Goal: Information Seeking & Learning: Check status

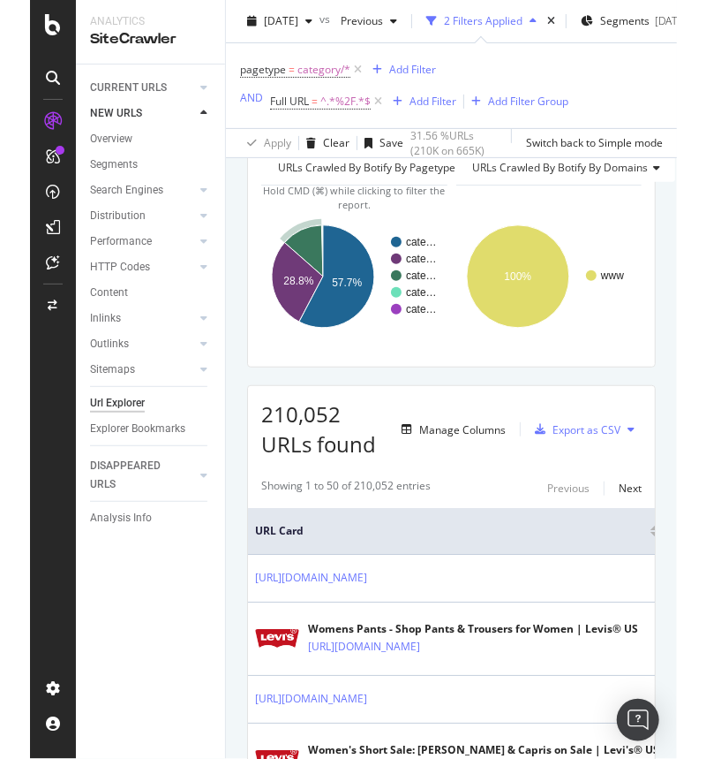
scroll to position [85, 0]
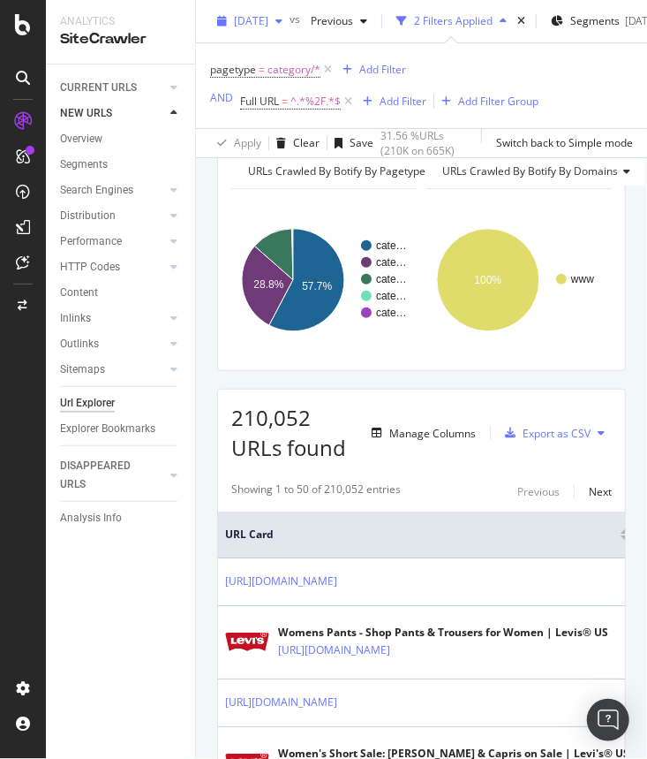
click at [266, 24] on span "[DATE]" at bounding box center [251, 20] width 34 height 15
click at [468, 59] on div "pagetype = category/* Add Filter AND Full URL = ^.*%2F.*$ Add Filter Add Filter…" at bounding box center [374, 85] width 328 height 57
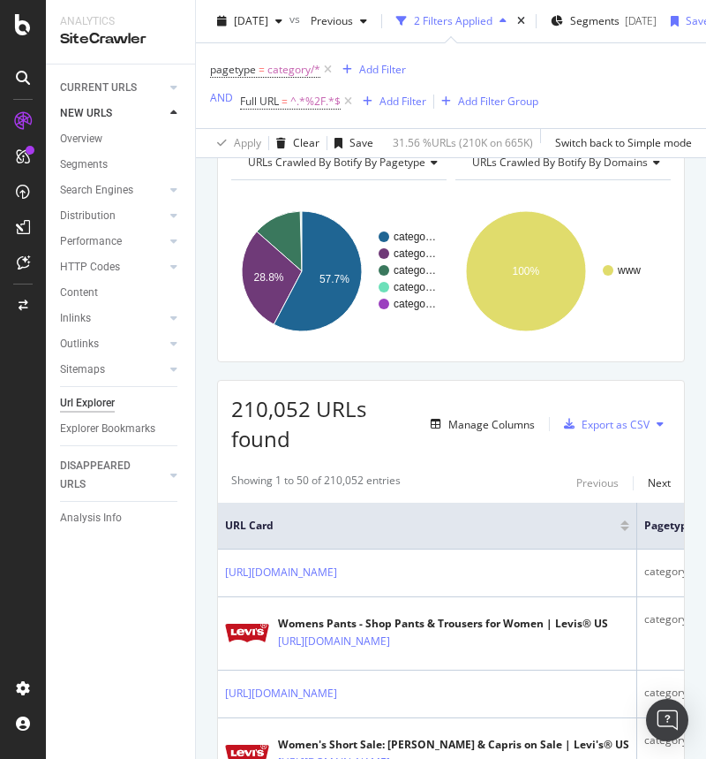
scroll to position [0, 0]
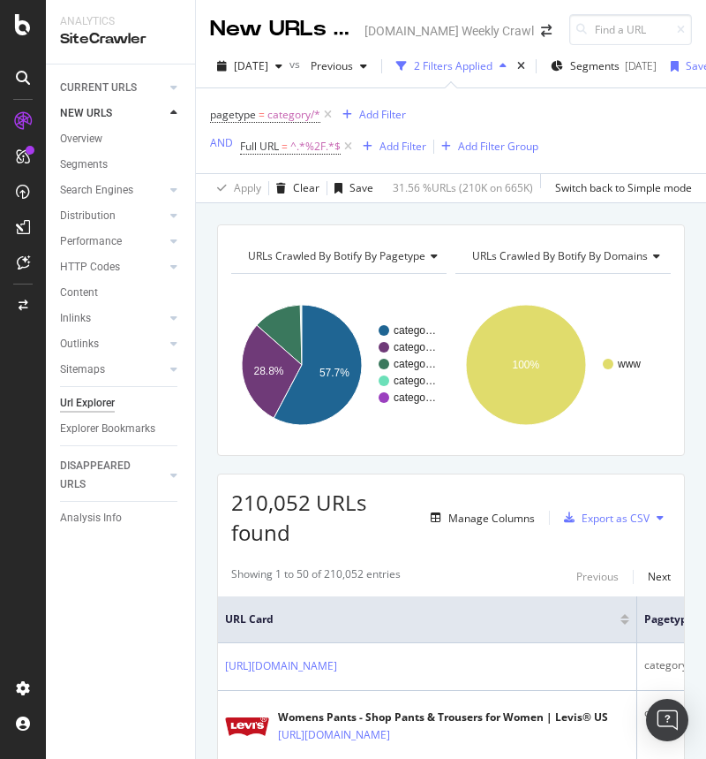
click at [484, 69] on div "2 Filters Applied" at bounding box center [453, 65] width 79 height 15
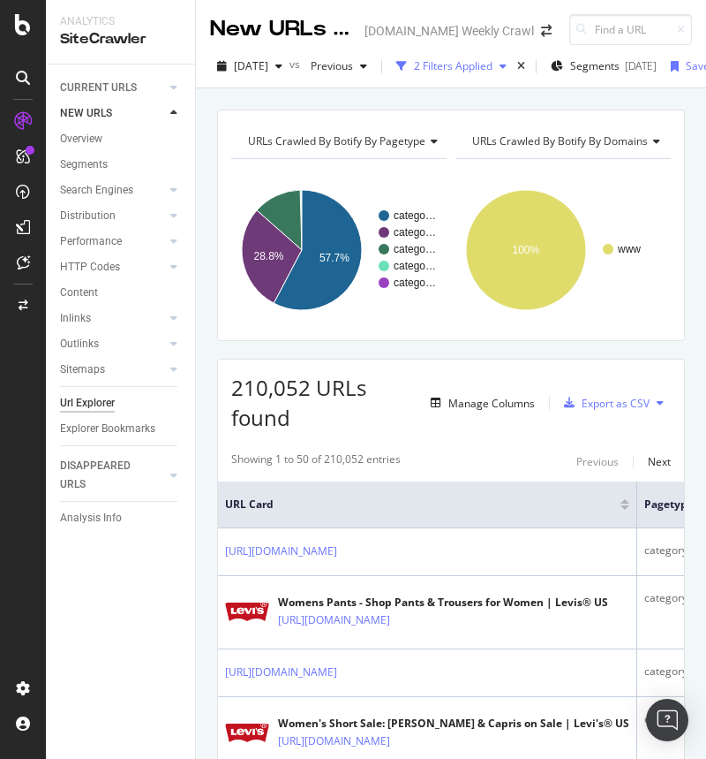
click at [484, 69] on div "2 Filters Applied" at bounding box center [453, 65] width 79 height 15
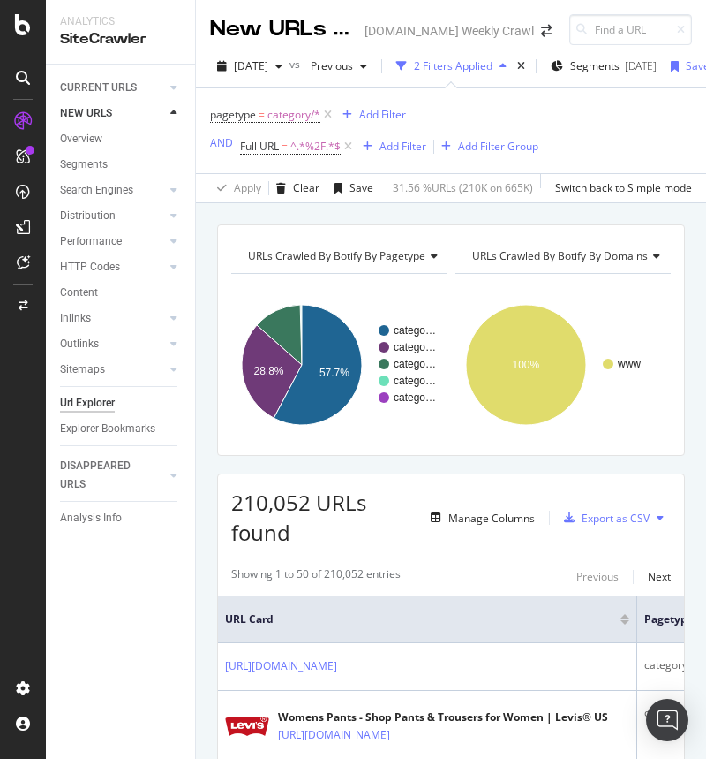
click at [459, 217] on div "URLs Crawled By Botify By pagetype Chart (by Value) Table Expand Export as CSV …" at bounding box center [451, 224] width 510 height 42
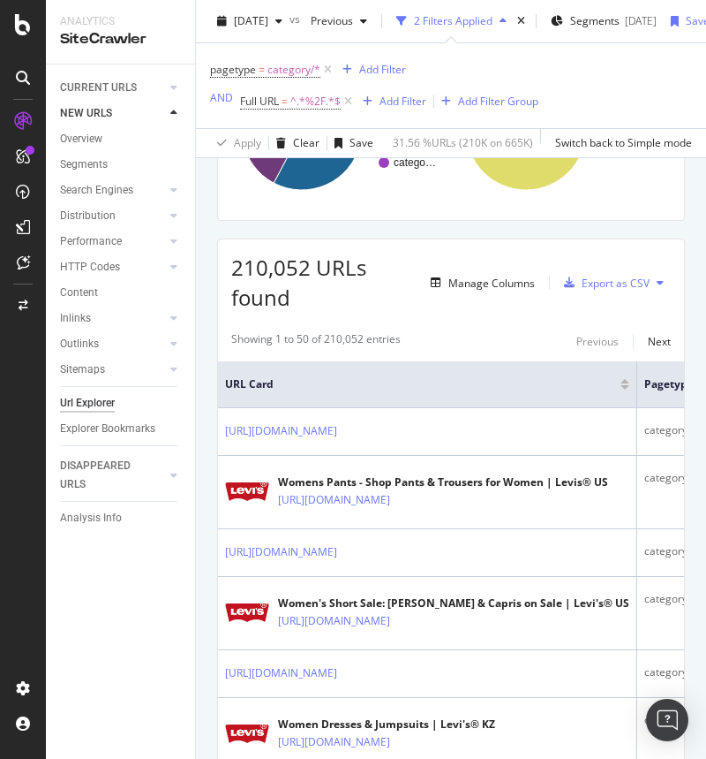
scroll to position [230, 0]
